Goal: Information Seeking & Learning: Learn about a topic

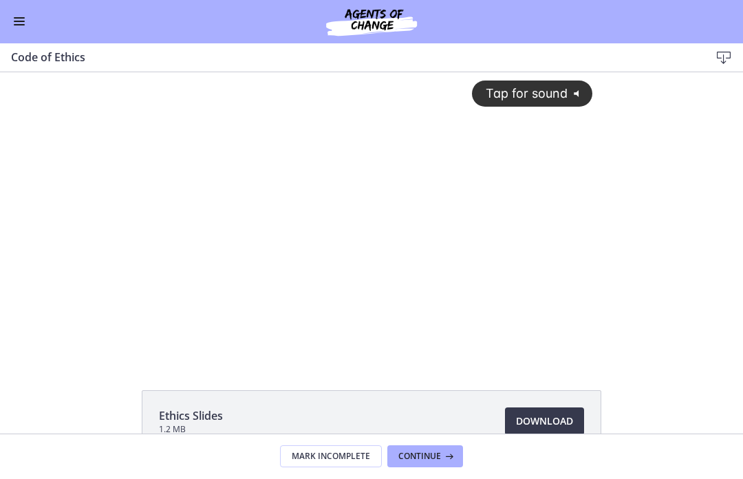
click at [7, 21] on div "Go to Dashboard" at bounding box center [371, 22] width 743 height 44
click at [13, 24] on button "Enable menu" at bounding box center [19, 22] width 17 height 17
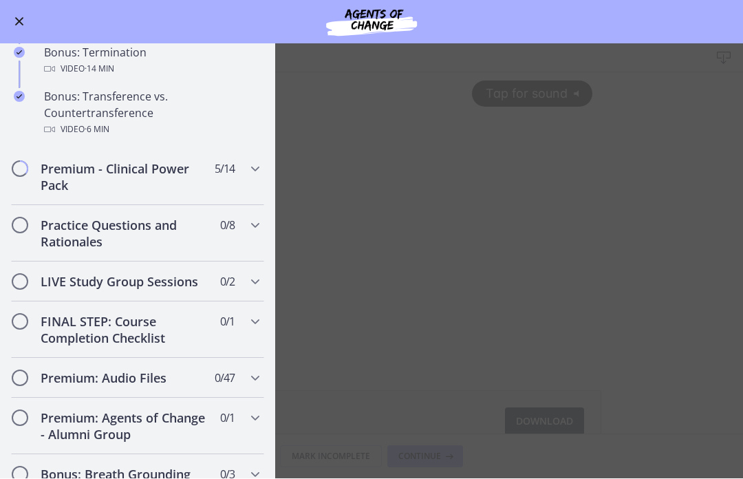
scroll to position [897, 0]
click at [58, 179] on h2 "Premium - Clinical Power Pack" at bounding box center [125, 176] width 168 height 33
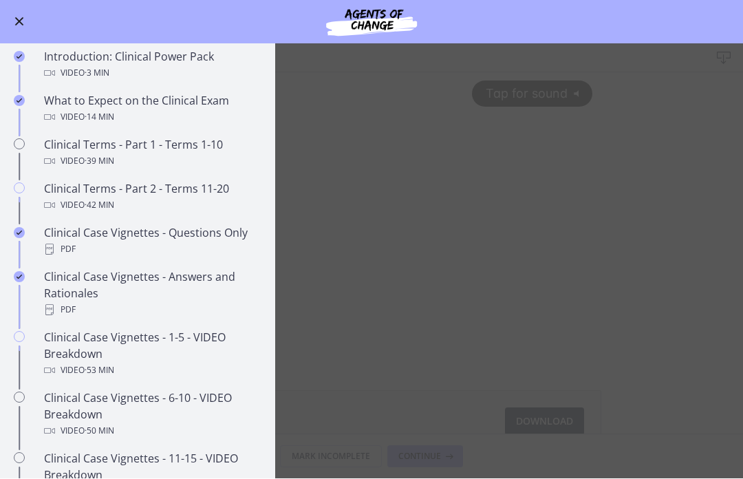
scroll to position [620, 0]
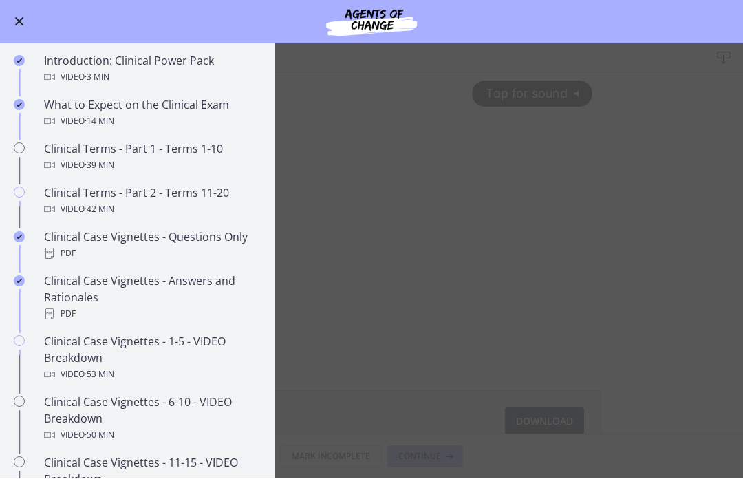
click at [70, 148] on div "Clinical Terms - Part 1 - Terms 1-10 Video · 39 min" at bounding box center [151, 157] width 215 height 33
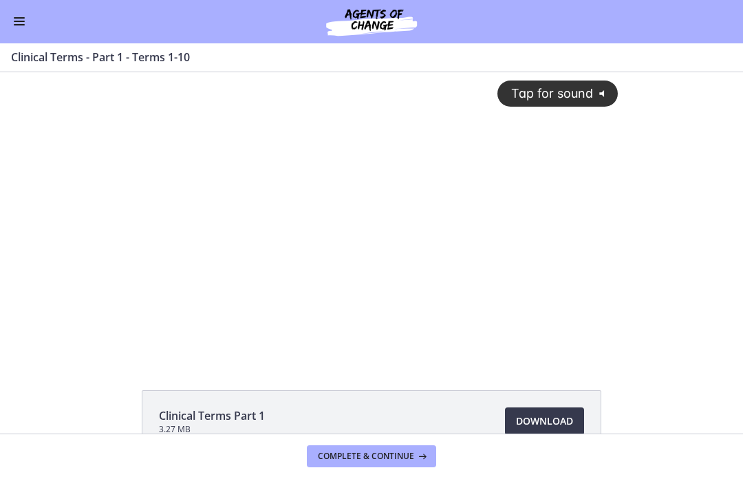
click at [619, 294] on div "Tap for sound @keyframes VOLUME_SMALL_WAVE_FLASH { 0% { opacity: 0; } 33% { opa…" at bounding box center [371, 204] width 509 height 264
click at [549, 415] on span "Download Opens in a new window" at bounding box center [544, 421] width 57 height 17
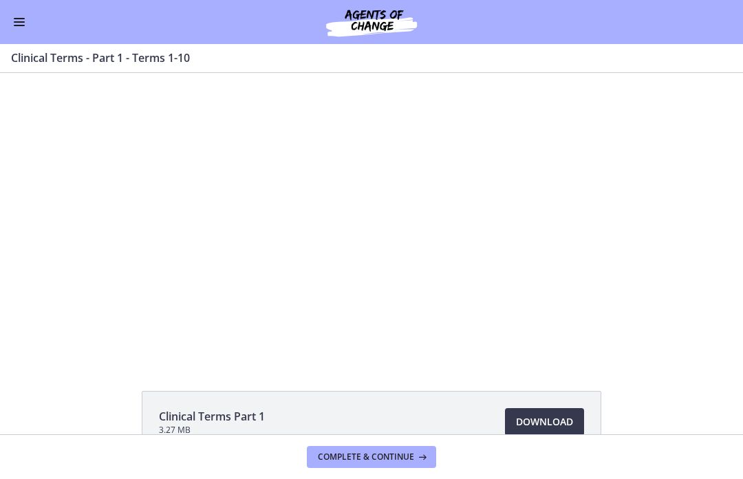
click at [422, 265] on div at bounding box center [371, 216] width 509 height 286
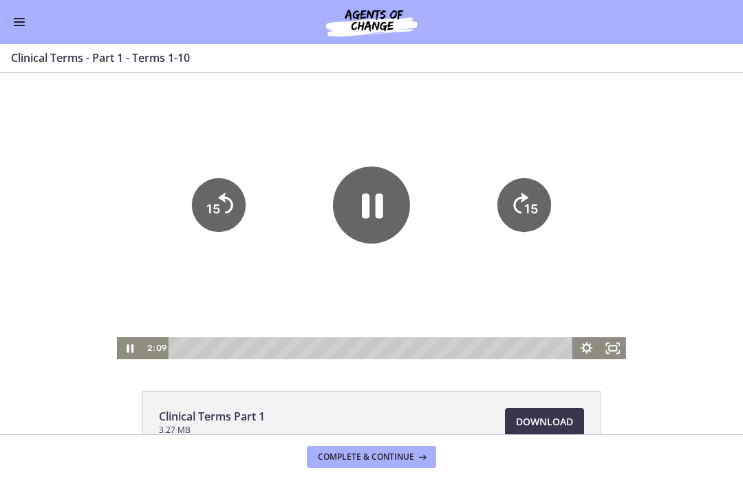
click at [374, 204] on icon "Pause" at bounding box center [371, 204] width 77 height 77
click at [371, 188] on icon "Play Video" at bounding box center [371, 204] width 77 height 77
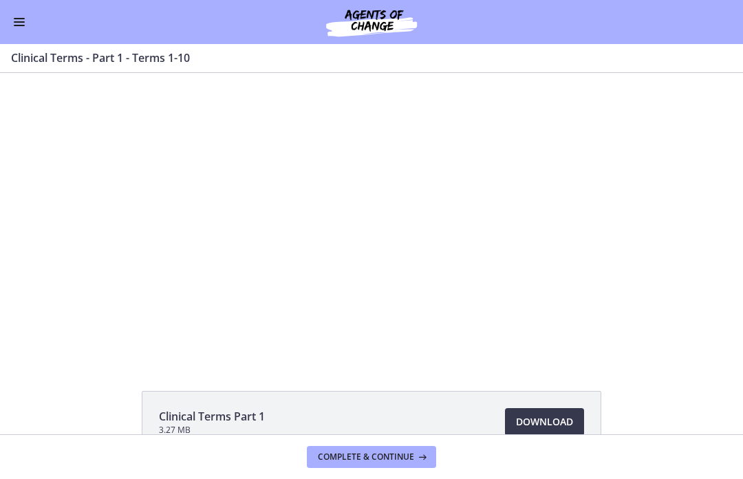
click at [361, 201] on div at bounding box center [371, 216] width 509 height 286
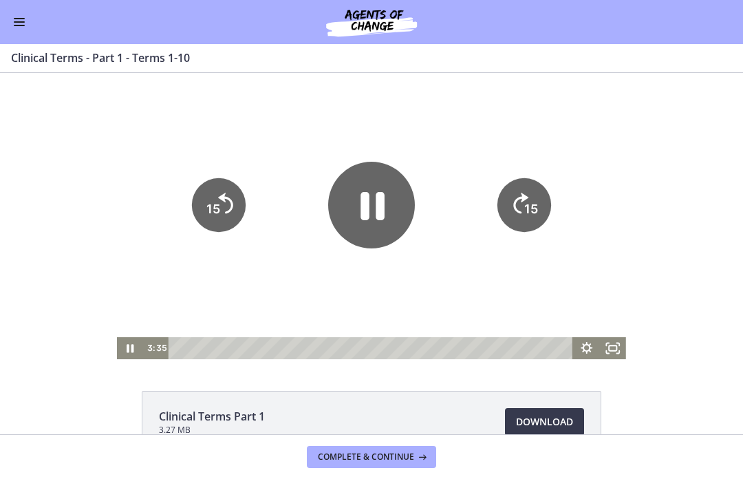
click at [358, 206] on icon "Pause" at bounding box center [371, 205] width 87 height 87
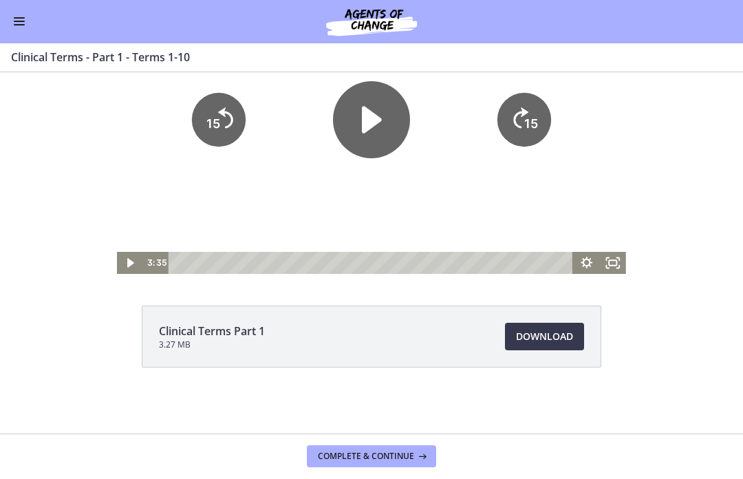
scroll to position [85, 0]
click at [358, 459] on span "Complete & continue" at bounding box center [366, 456] width 96 height 11
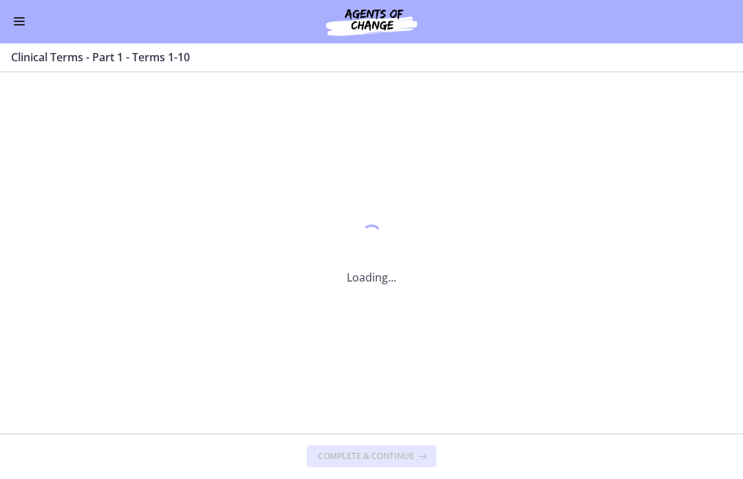
scroll to position [0, 0]
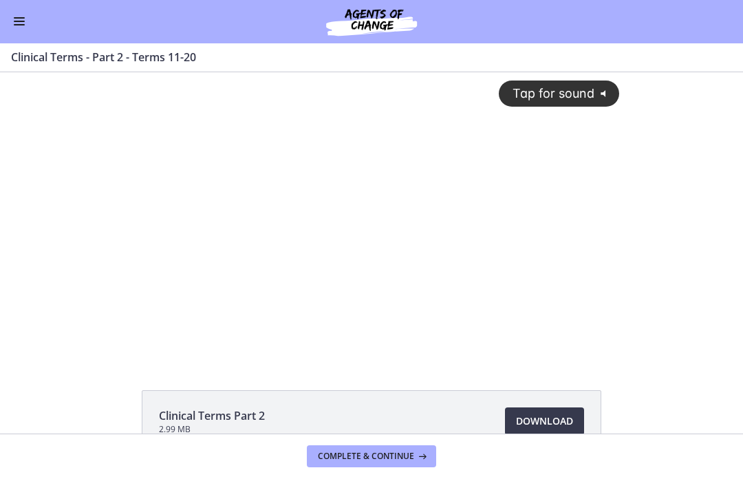
click at [579, 94] on span "Tap for sound" at bounding box center [547, 93] width 94 height 14
click at [61, 262] on div "Tap for sound @keyframes VOLUME_SMALL_WAVE_FLASH { 0% { opacity: 0; } 33% { opa…" at bounding box center [371, 215] width 743 height 286
click at [111, 309] on div "Tap for sound @keyframes VOLUME_SMALL_WAVE_FLASH { 0% { opacity: 0; } 33% { opa…" at bounding box center [371, 215] width 743 height 286
click at [127, 326] on div at bounding box center [372, 215] width 512 height 286
click at [90, 237] on div "Tap for sound @keyframes VOLUME_SMALL_WAVE_FLASH { 0% { opacity: 0; } 33% { opa…" at bounding box center [371, 215] width 743 height 286
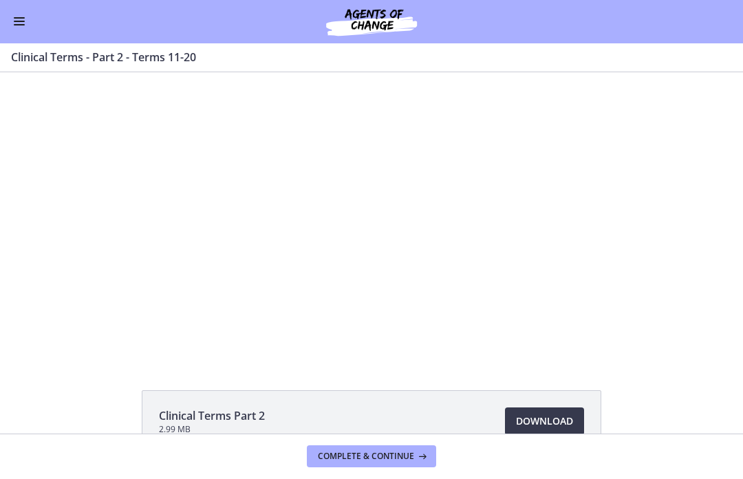
click at [175, 250] on div at bounding box center [372, 215] width 512 height 286
click at [382, 205] on div at bounding box center [372, 215] width 512 height 286
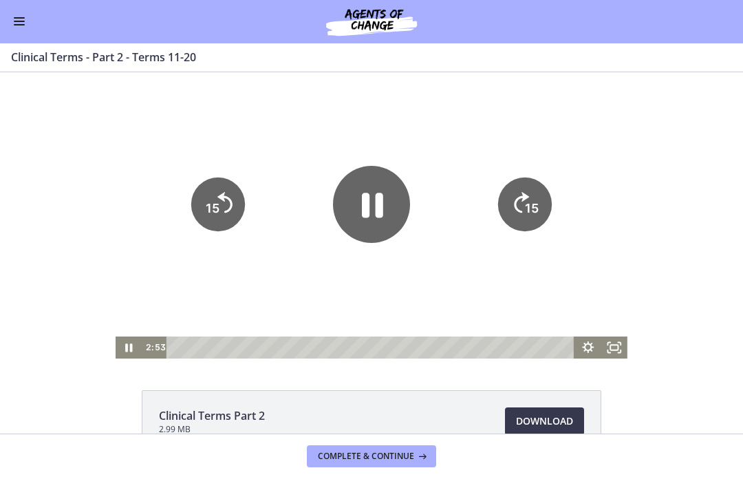
click at [393, 224] on icon "Pause" at bounding box center [371, 204] width 77 height 77
